Goal: Task Accomplishment & Management: Manage account settings

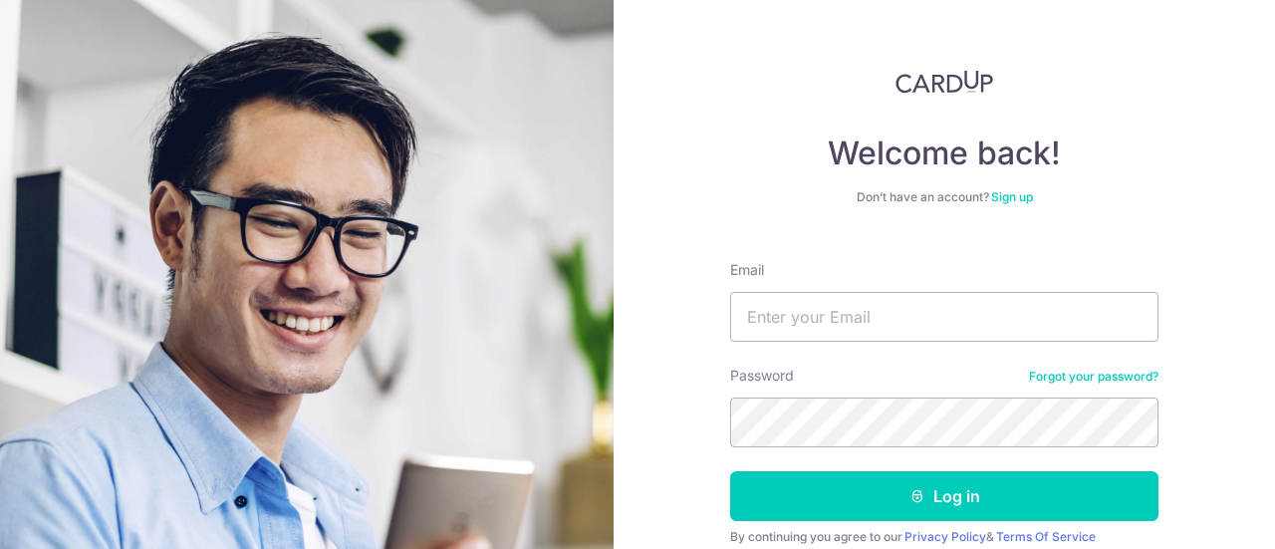
type input "[EMAIL_ADDRESS][DOMAIN_NAME]"
click at [730, 471] on button "Log in" at bounding box center [944, 496] width 428 height 50
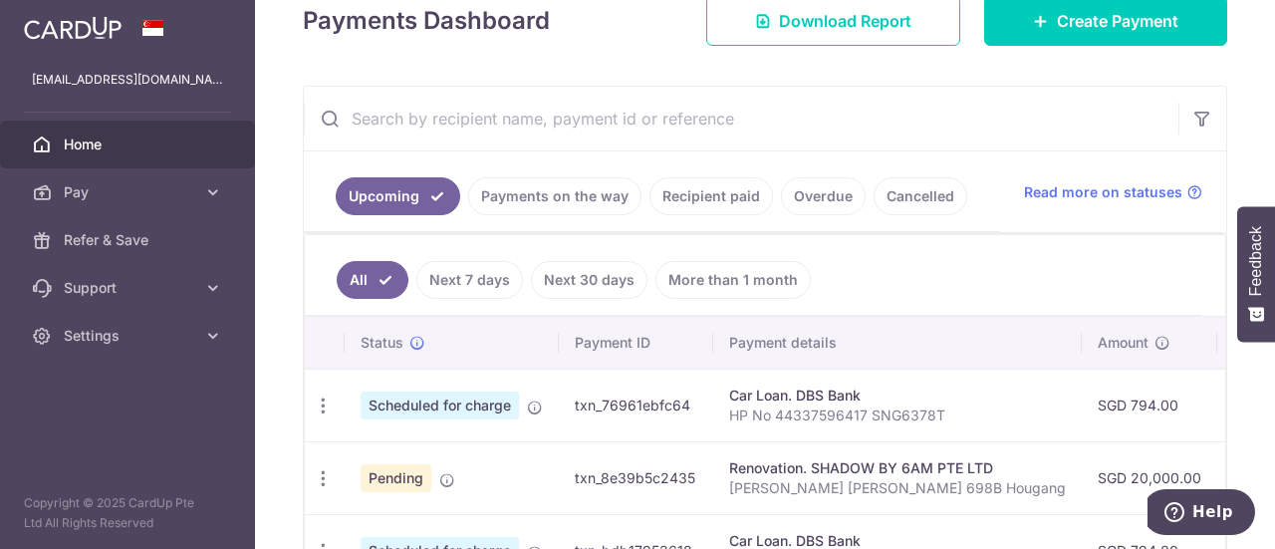
scroll to position [199, 0]
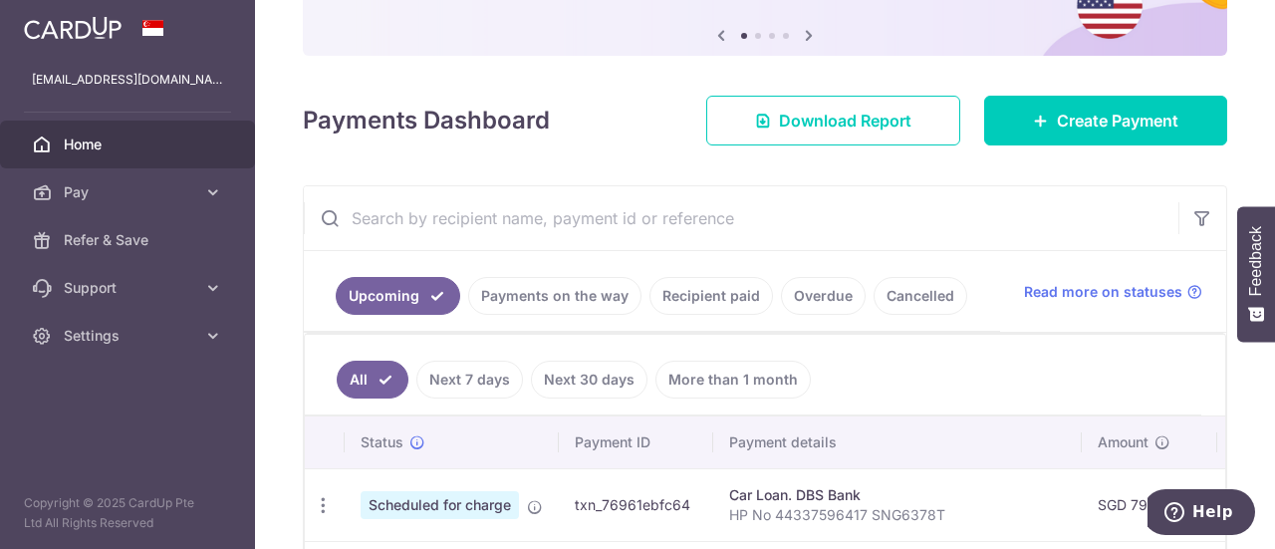
click at [715, 294] on link "Recipient paid" at bounding box center [712, 296] width 124 height 38
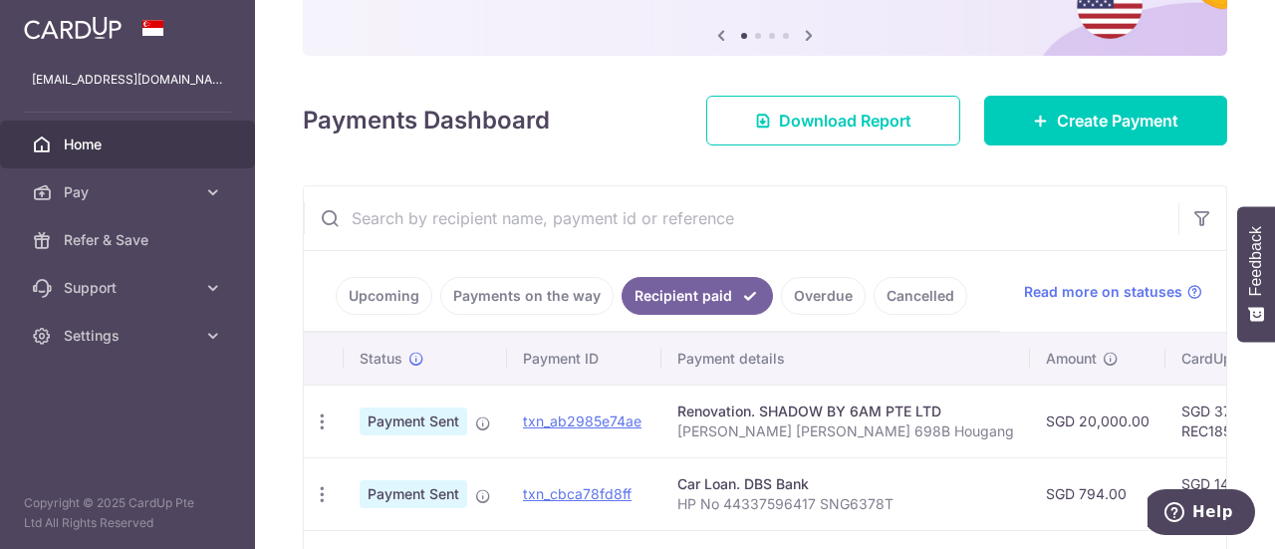
scroll to position [100, 0]
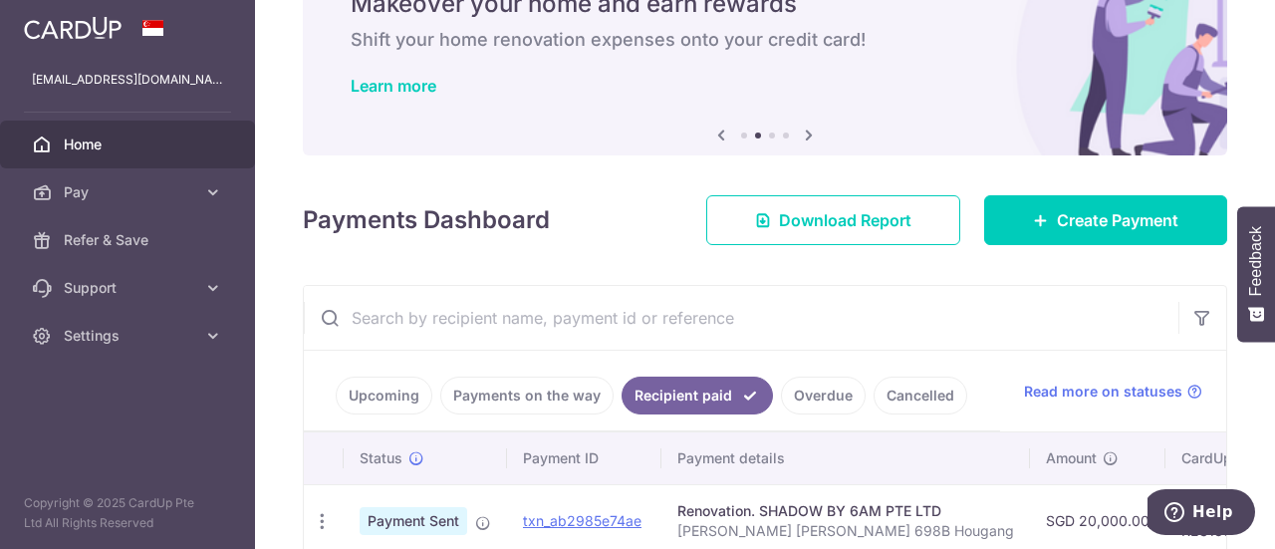
click at [531, 310] on input "text" at bounding box center [741, 318] width 875 height 64
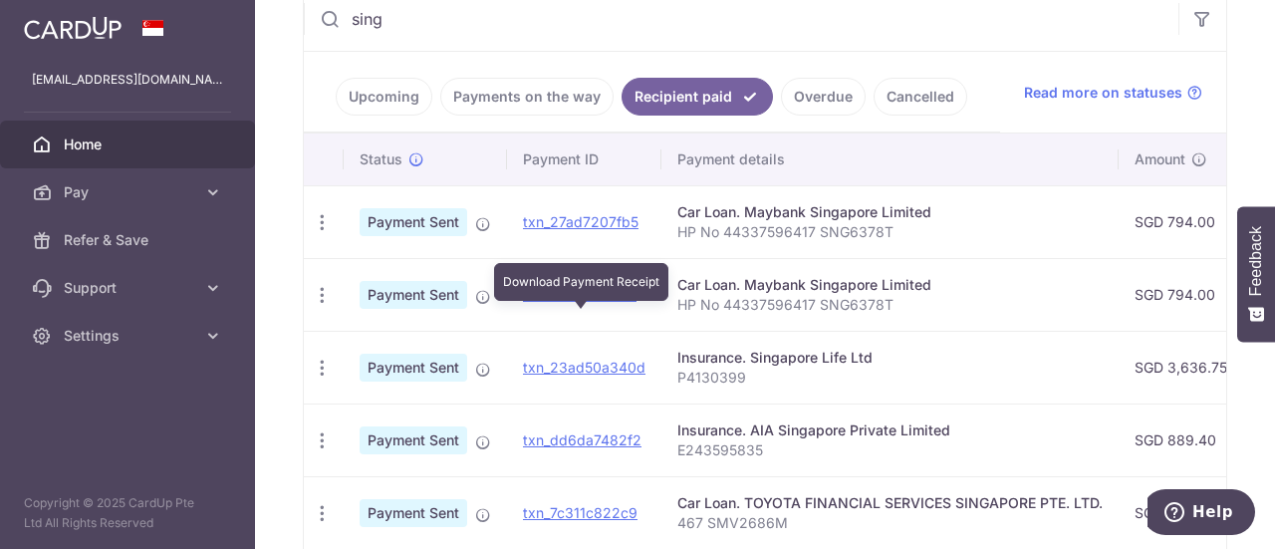
scroll to position [498, 0]
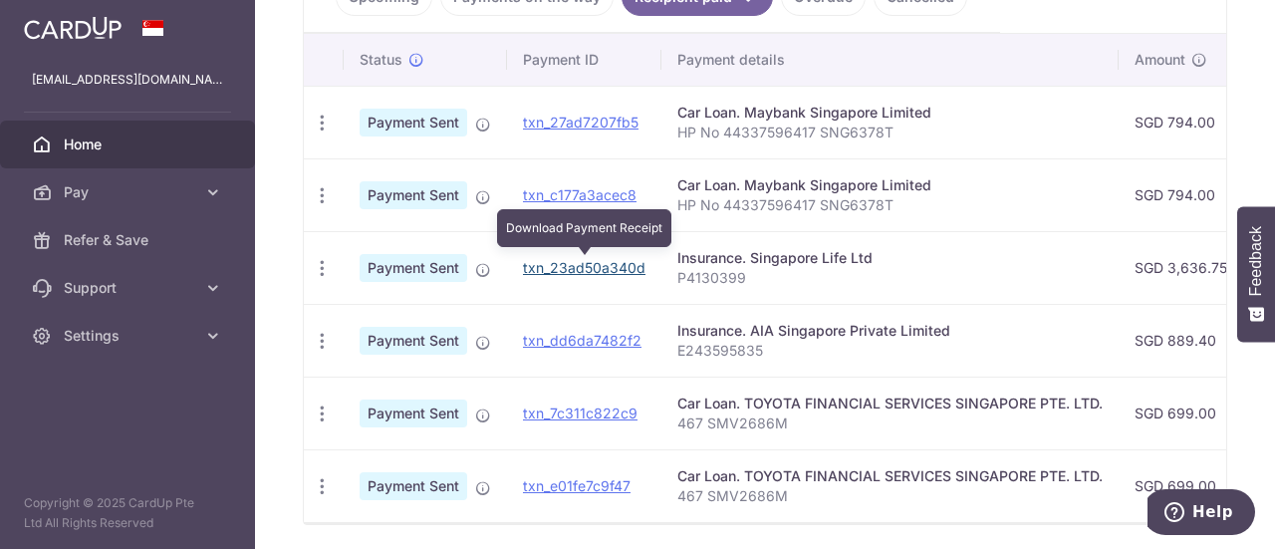
type input "sing"
drag, startPoint x: 599, startPoint y: 267, endPoint x: 729, endPoint y: 64, distance: 241.6
click at [598, 266] on link "txn_23ad50a340d" at bounding box center [584, 267] width 123 height 17
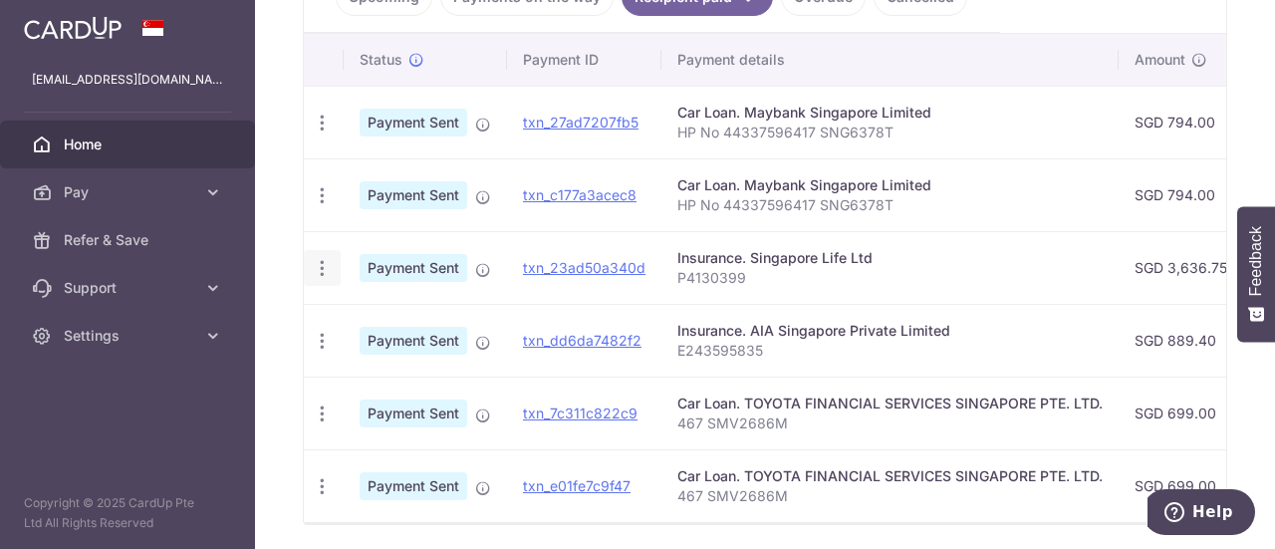
click at [323, 272] on icon "button" at bounding box center [322, 268] width 21 height 21
drag, startPoint x: 823, startPoint y: 515, endPoint x: 802, endPoint y: 516, distance: 20.9
click at [821, 516] on td "Car Loan. TOYOTA FINANCIAL SERVICES SINGAPORE PTE. LTD. 467 SMV2686M" at bounding box center [890, 485] width 457 height 73
drag, startPoint x: 773, startPoint y: 530, endPoint x: 948, endPoint y: 531, distance: 174.4
click at [948, 531] on div "× Pause Schedule Pause all future payments in this series Pause just this one p…" at bounding box center [765, 274] width 1020 height 549
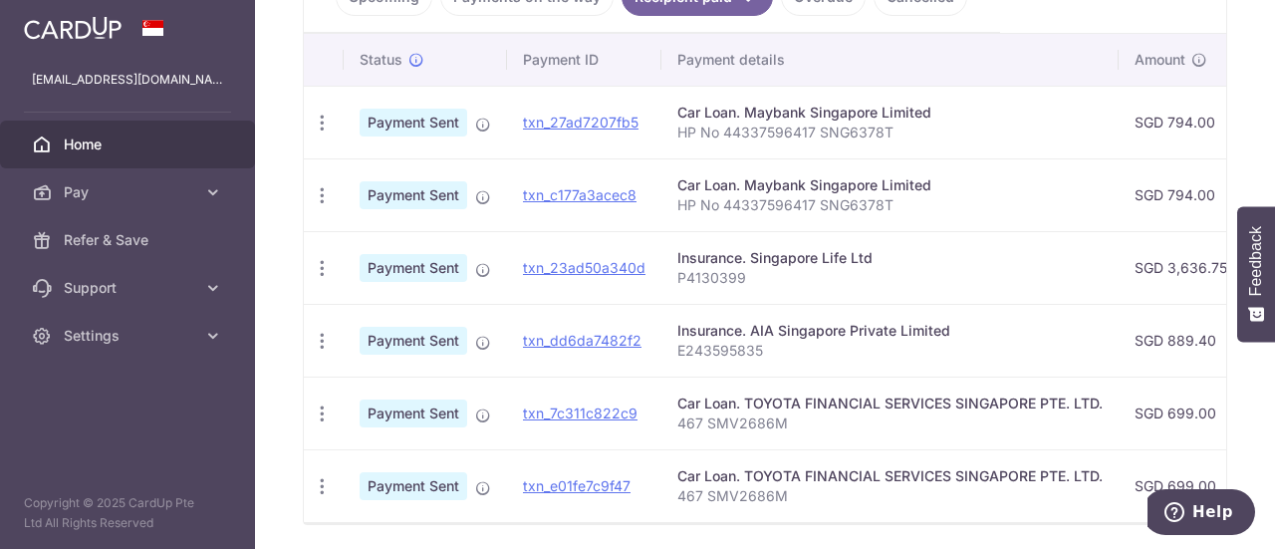
scroll to position [0, 0]
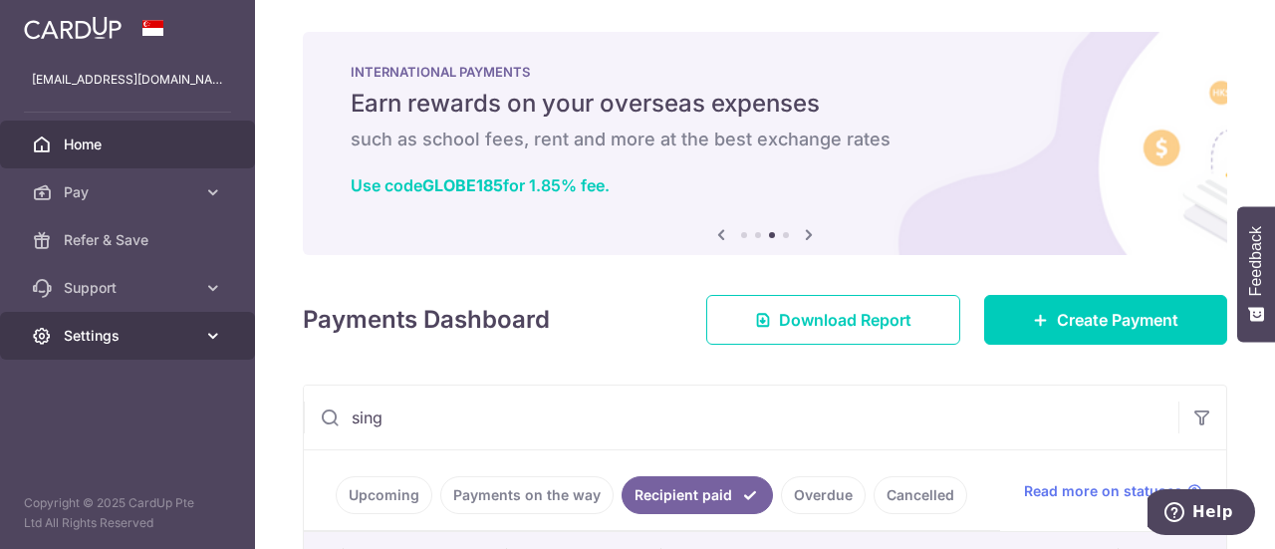
click at [126, 327] on span "Settings" at bounding box center [130, 336] width 132 height 20
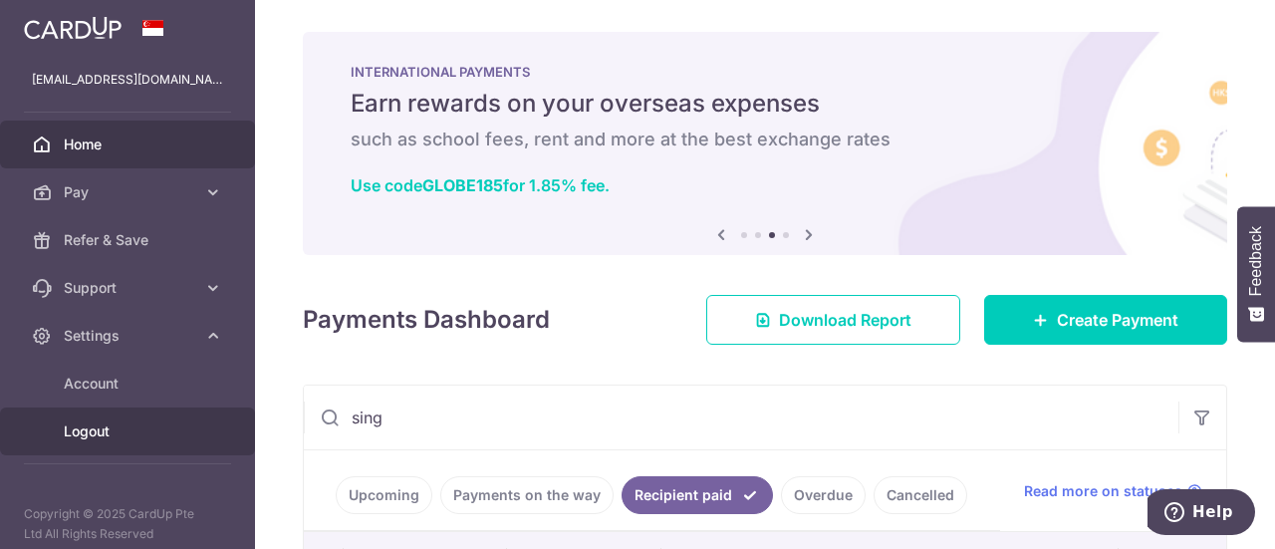
click at [114, 420] on link "Logout" at bounding box center [127, 432] width 255 height 48
